Goal: Task Accomplishment & Management: Use online tool/utility

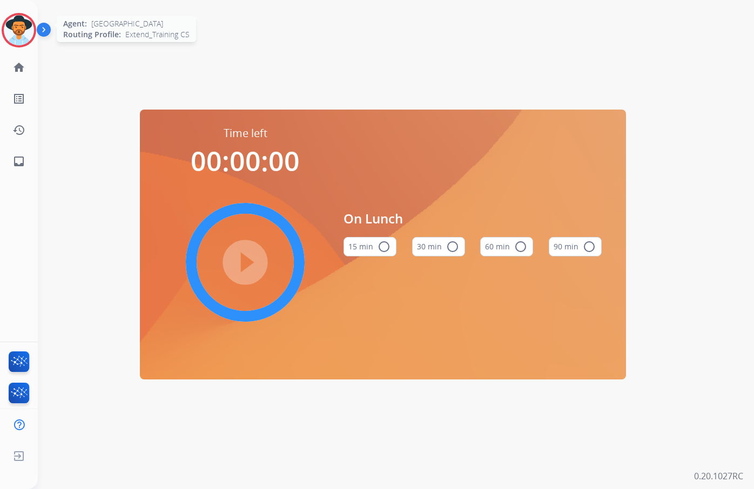
click at [16, 32] on img at bounding box center [19, 30] width 30 height 30
